Goal: Task Accomplishment & Management: Manage account settings

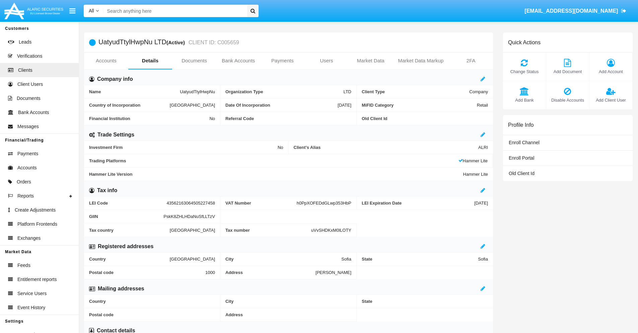
click at [326, 61] on link "Users" at bounding box center [326, 61] width 44 height 16
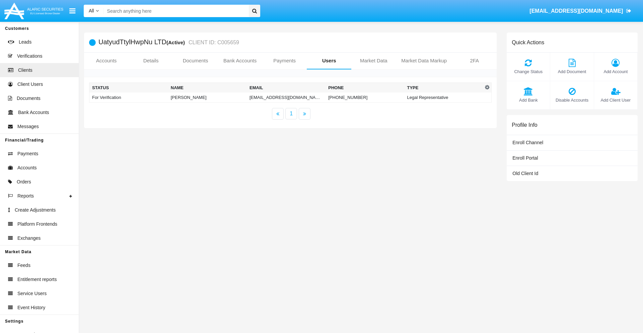
click at [280, 97] on td "pc-rv@kg9q1a.cn" at bounding box center [286, 97] width 79 height 10
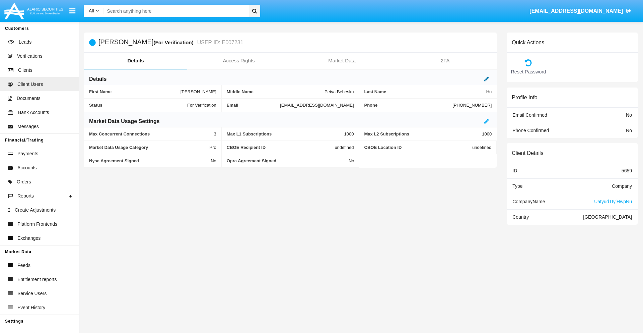
click at [487, 79] on icon at bounding box center [486, 78] width 5 height 5
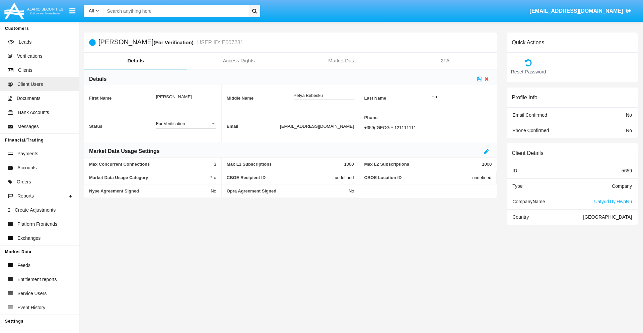
click at [186, 123] on div "For Verification" at bounding box center [183, 124] width 54 height 6
click at [186, 127] on span "Verified" at bounding box center [186, 127] width 60 height 13
click at [480, 79] on icon at bounding box center [479, 78] width 5 height 5
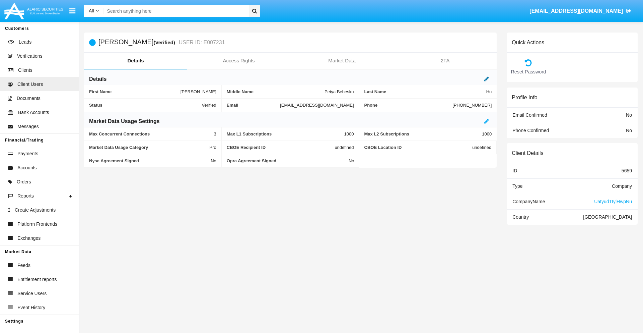
click at [487, 79] on icon at bounding box center [486, 78] width 5 height 5
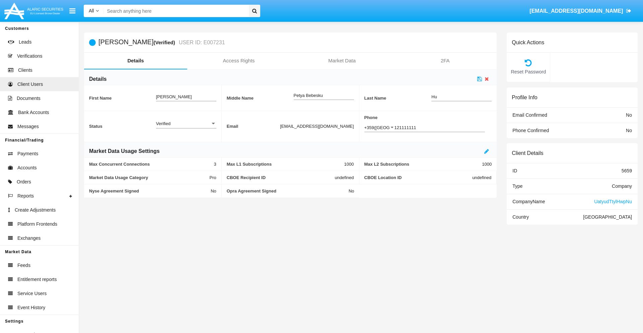
click at [186, 123] on div "Verified" at bounding box center [183, 124] width 54 height 6
click at [186, 127] on span "Active" at bounding box center [186, 127] width 60 height 13
click at [480, 79] on icon at bounding box center [479, 78] width 5 height 5
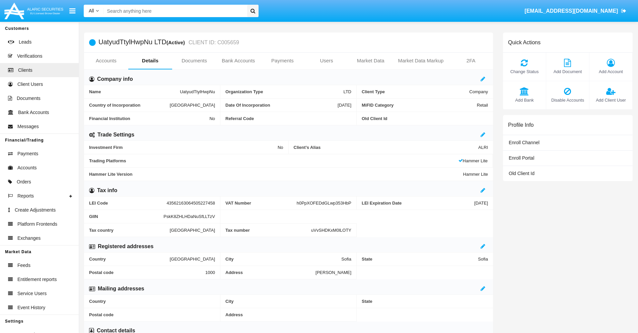
click at [610, 100] on span "Add Client User" at bounding box center [611, 100] width 36 height 6
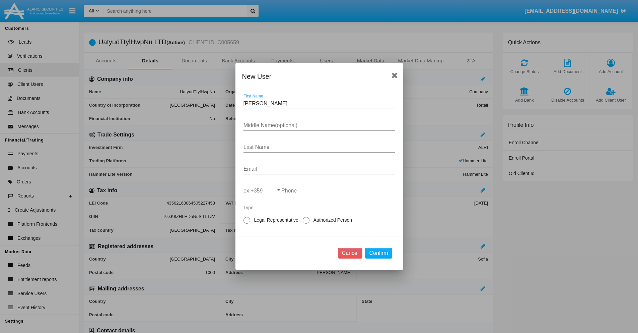
type input "[PERSON_NAME]"
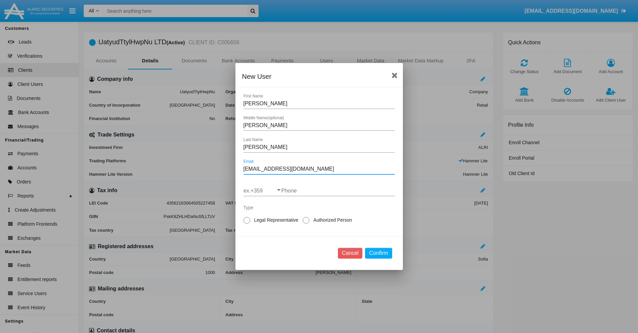
type input "[EMAIL_ADDRESS][DOMAIN_NAME]"
click at [262, 191] on input "ex.+359" at bounding box center [262, 191] width 38 height 6
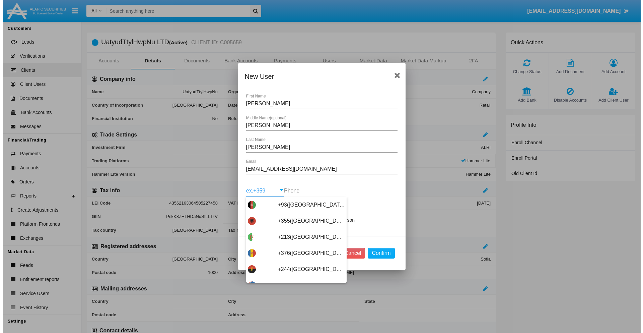
scroll to position [3563, 0]
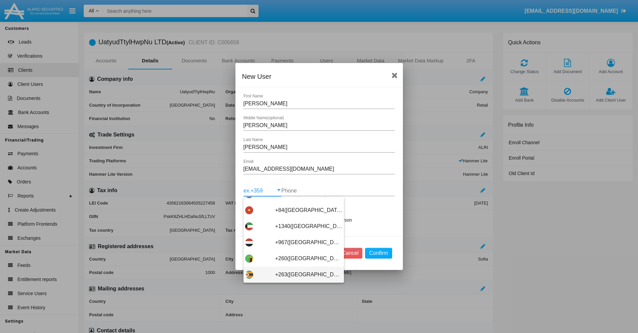
click at [291, 274] on span "+263([GEOGRAPHIC_DATA])" at bounding box center [308, 274] width 67 height 16
type input "+263([GEOGRAPHIC_DATA])"
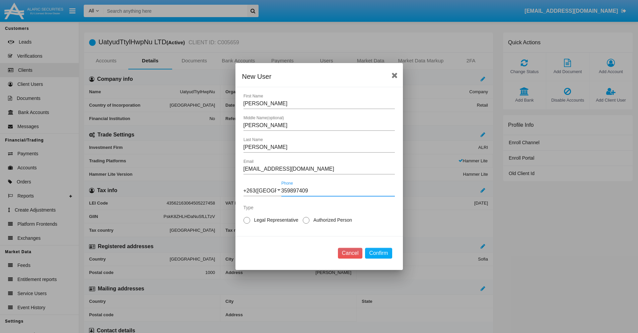
type input "359897409"
click at [331, 220] on span "Authorized Person" at bounding box center [331, 219] width 44 height 7
click at [306, 223] on input "Authorized Person" at bounding box center [306, 223] width 0 height 0
radio input "true"
click at [378, 253] on button "Confirm" at bounding box center [378, 252] width 27 height 11
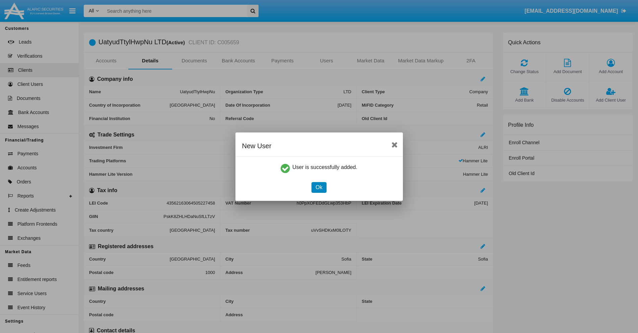
click at [319, 187] on button "Ok" at bounding box center [318, 187] width 15 height 11
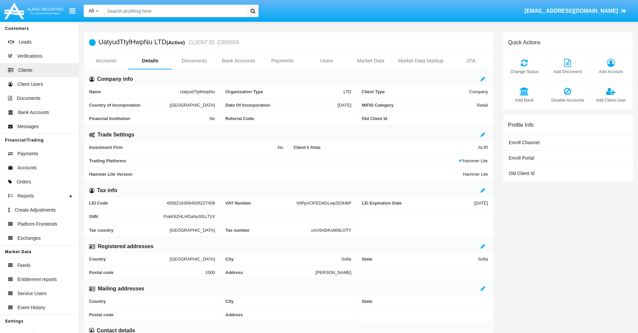
click at [610, 100] on span "Add Client User" at bounding box center [611, 100] width 36 height 6
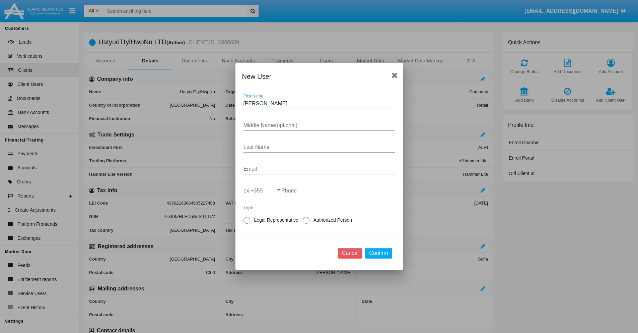
type input "Trish"
type input "Carol"
type input "Padberg"
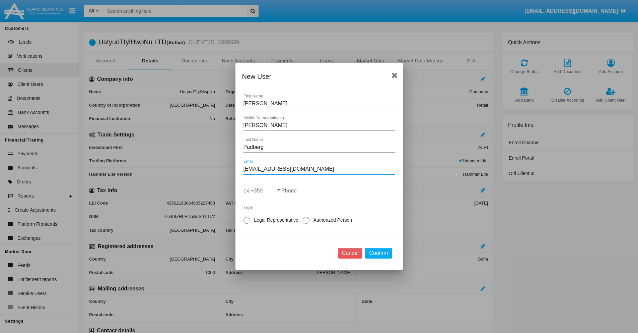
type input "ajrtg0_d9b@sygue.edu"
click at [262, 191] on input "ex.+359" at bounding box center [262, 191] width 38 height 6
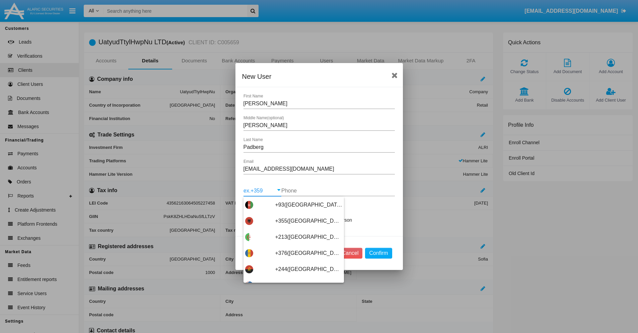
type input "+263(Zimbabwe)"
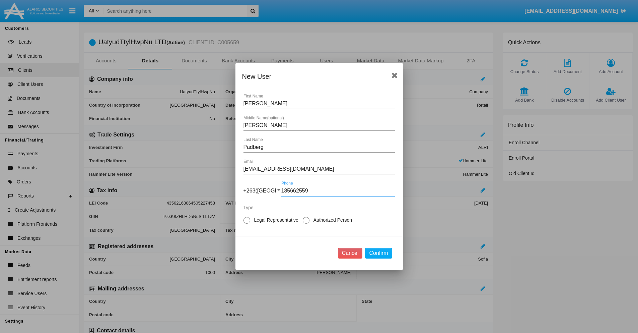
type input "185662559"
click at [275, 220] on span "Legal Representative" at bounding box center [275, 219] width 50 height 7
click at [247, 223] on input "Legal Representative" at bounding box center [246, 223] width 0 height 0
radio input "true"
click at [378, 253] on button "Confirm" at bounding box center [378, 252] width 27 height 11
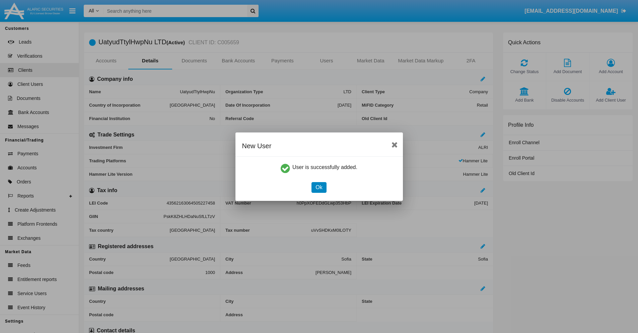
click at [319, 187] on button "Ok" at bounding box center [318, 187] width 15 height 11
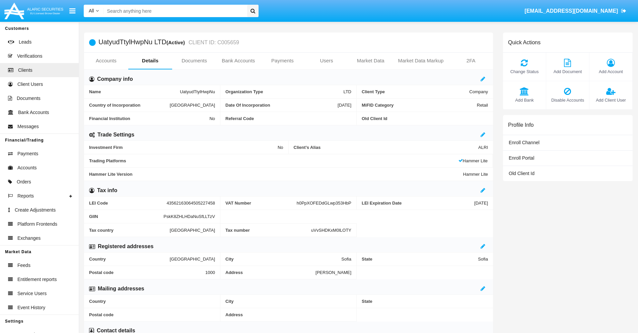
click at [326, 61] on link "Users" at bounding box center [326, 61] width 44 height 16
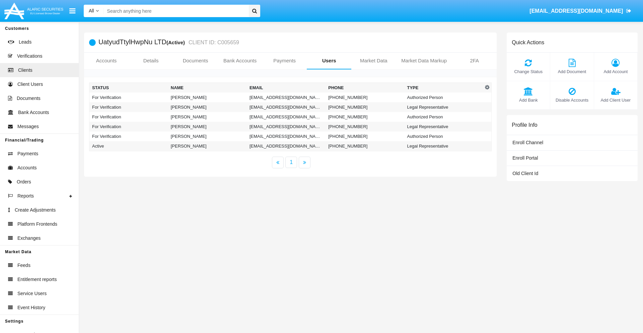
click at [286, 97] on td "[EMAIL_ADDRESS][DOMAIN_NAME]" at bounding box center [286, 97] width 79 height 10
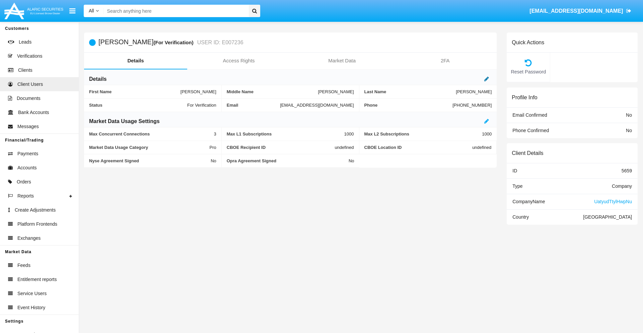
click at [487, 79] on icon at bounding box center [486, 78] width 5 height 5
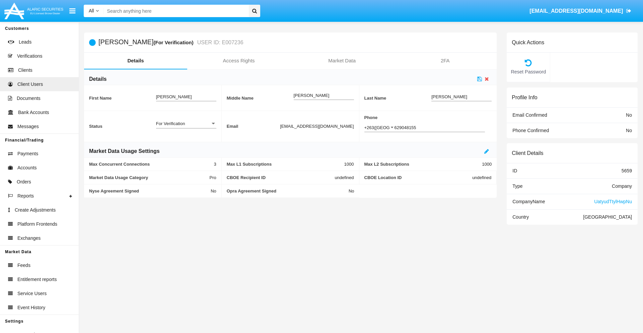
click at [186, 123] on div "For Verification" at bounding box center [183, 124] width 54 height 6
click at [186, 127] on span "Verified" at bounding box center [186, 127] width 60 height 13
click at [480, 79] on icon at bounding box center [479, 78] width 5 height 5
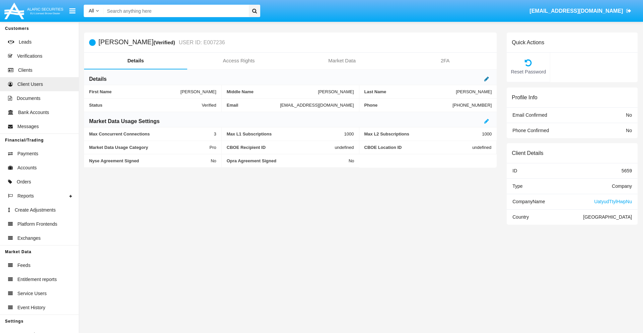
click at [487, 79] on icon at bounding box center [486, 78] width 5 height 5
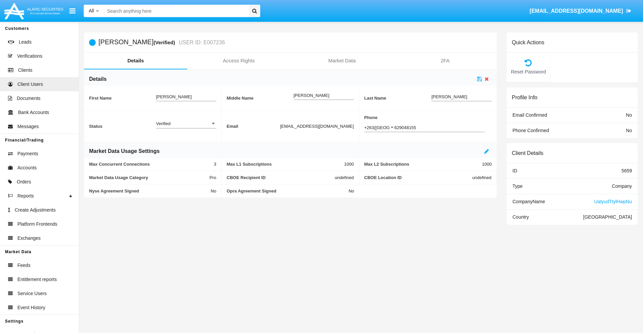
click at [186, 123] on div "Verified" at bounding box center [183, 124] width 54 height 6
click at [186, 127] on span "Active" at bounding box center [186, 127] width 60 height 13
click at [480, 79] on icon at bounding box center [479, 78] width 5 height 5
